Goal: Task Accomplishment & Management: Manage account settings

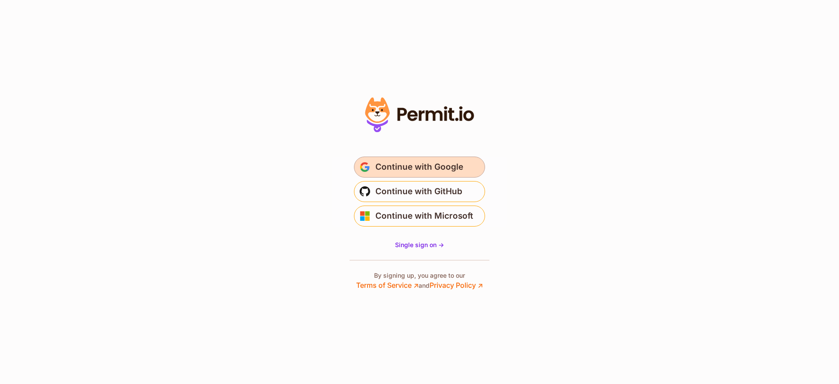
click at [415, 169] on span "Continue with Google" at bounding box center [419, 167] width 88 height 14
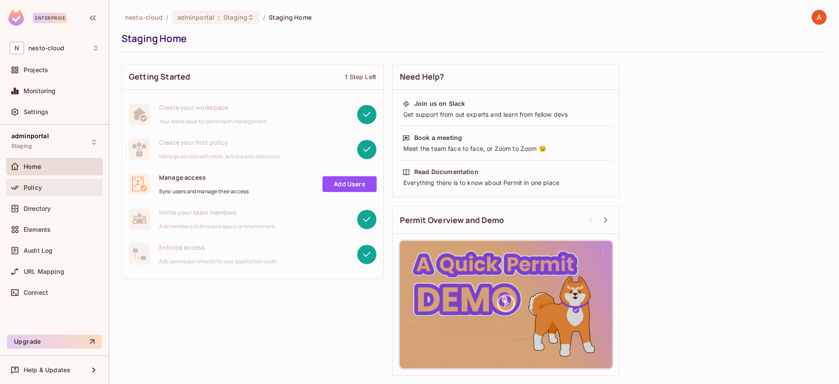
click at [34, 192] on div "Policy" at bounding box center [55, 187] width 90 height 10
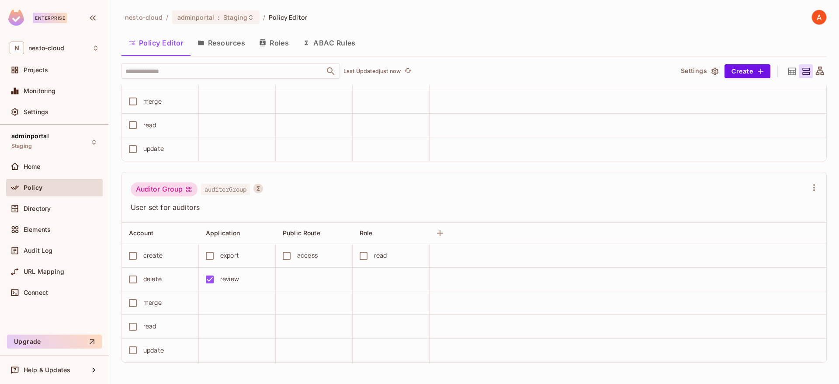
scroll to position [0, 0]
click at [794, 369] on button "Save Changes" at bounding box center [805, 370] width 54 height 14
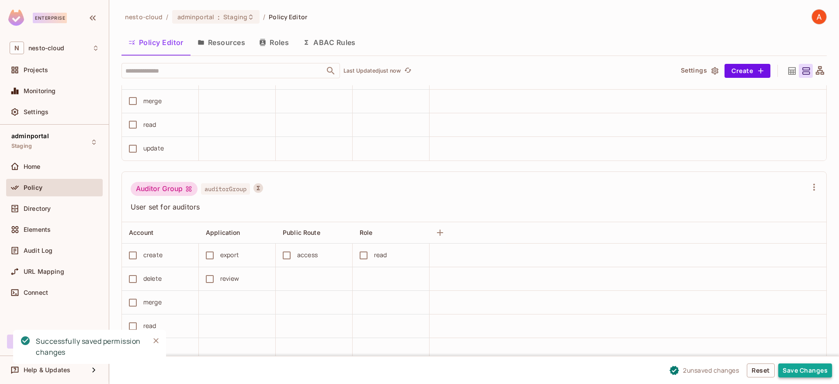
click at [797, 375] on button "Save Changes" at bounding box center [805, 370] width 54 height 14
click at [815, 369] on button "Save Changes" at bounding box center [805, 370] width 54 height 14
